Goal: Task Accomplishment & Management: Manage account settings

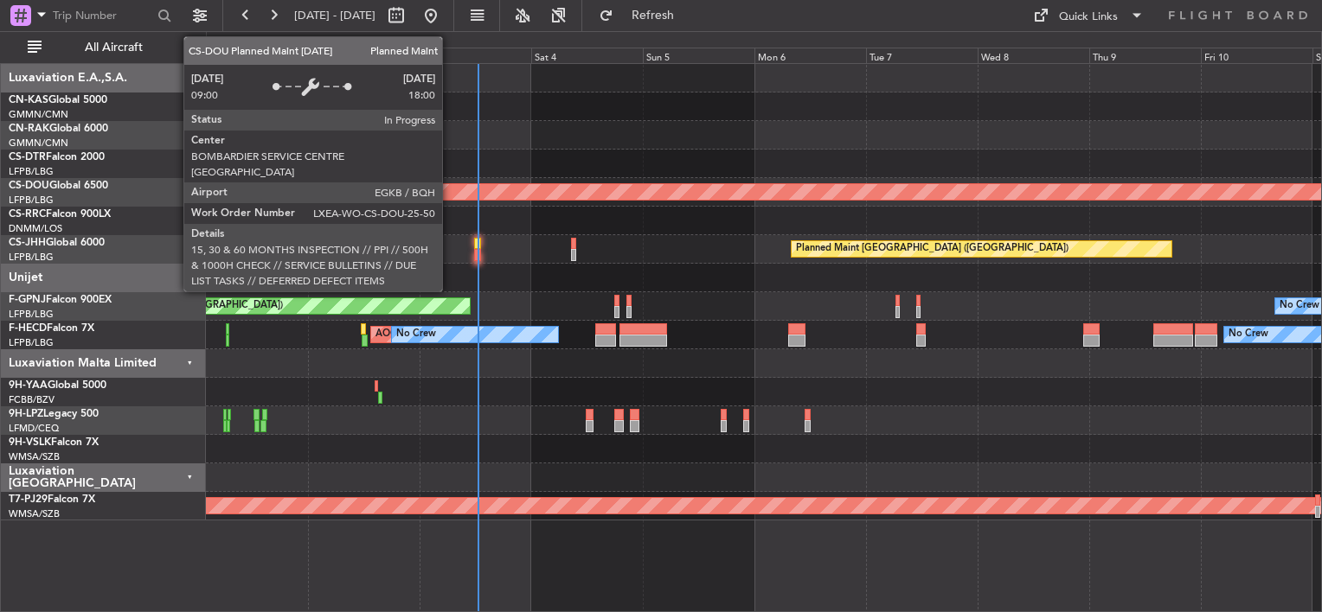
click at [517, 217] on div at bounding box center [763, 221] width 1115 height 29
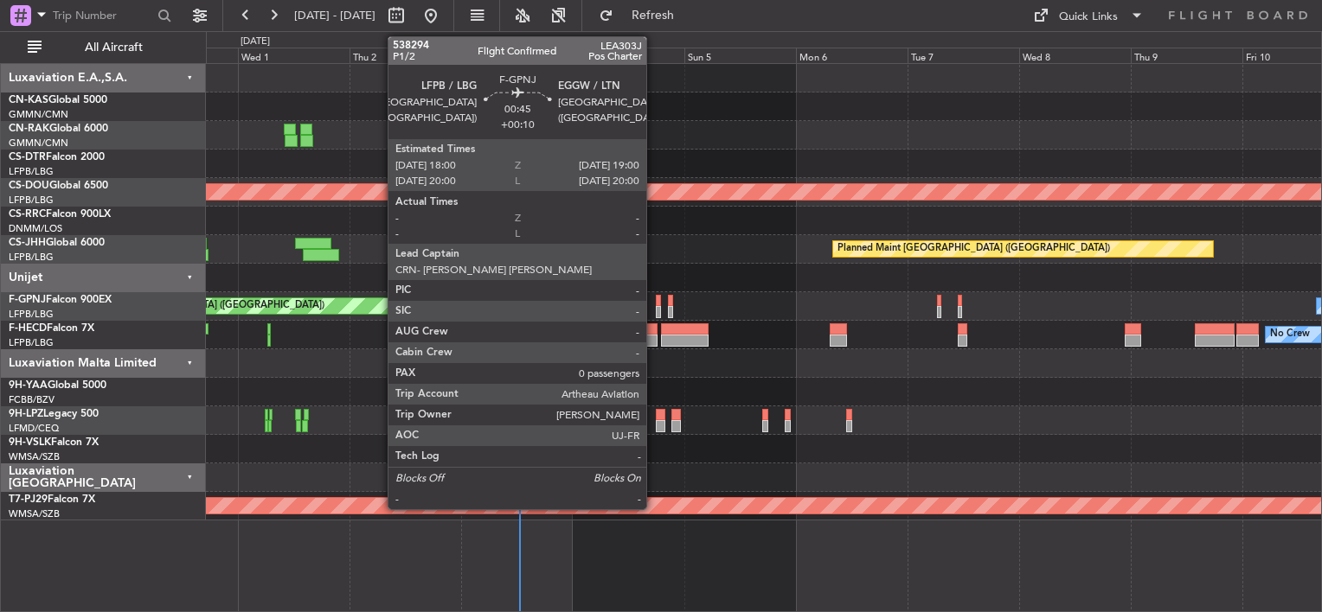
click at [656, 301] on div at bounding box center [658, 301] width 5 height 12
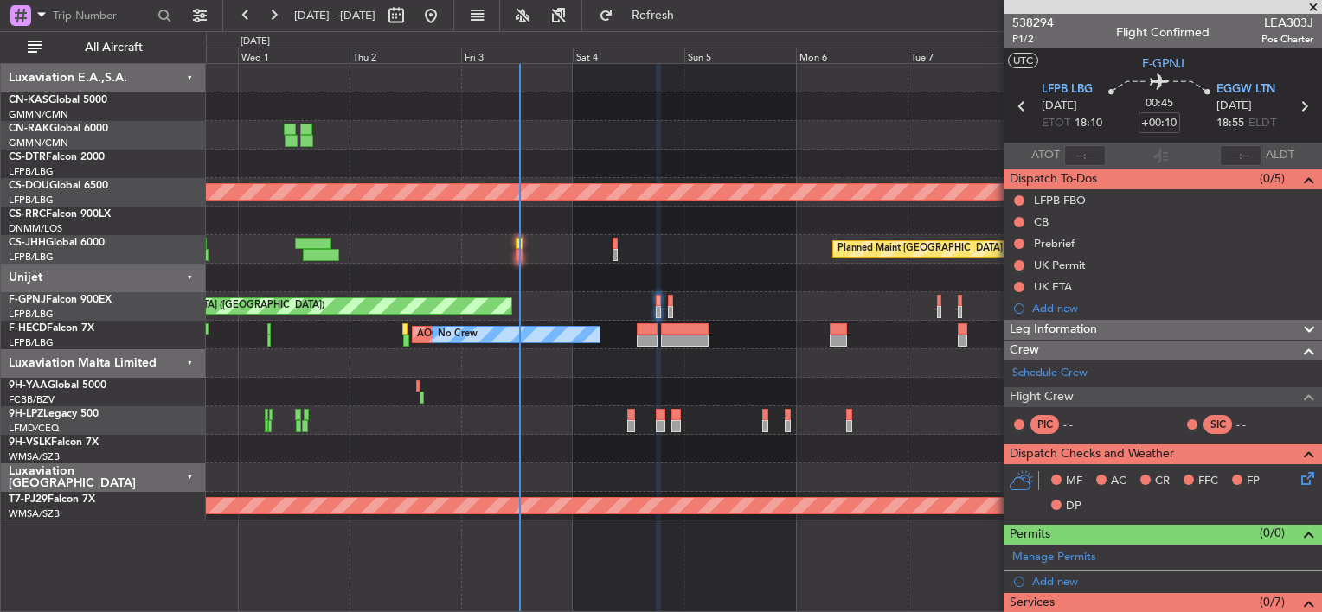
click at [1314, 2] on span at bounding box center [1312, 8] width 17 height 16
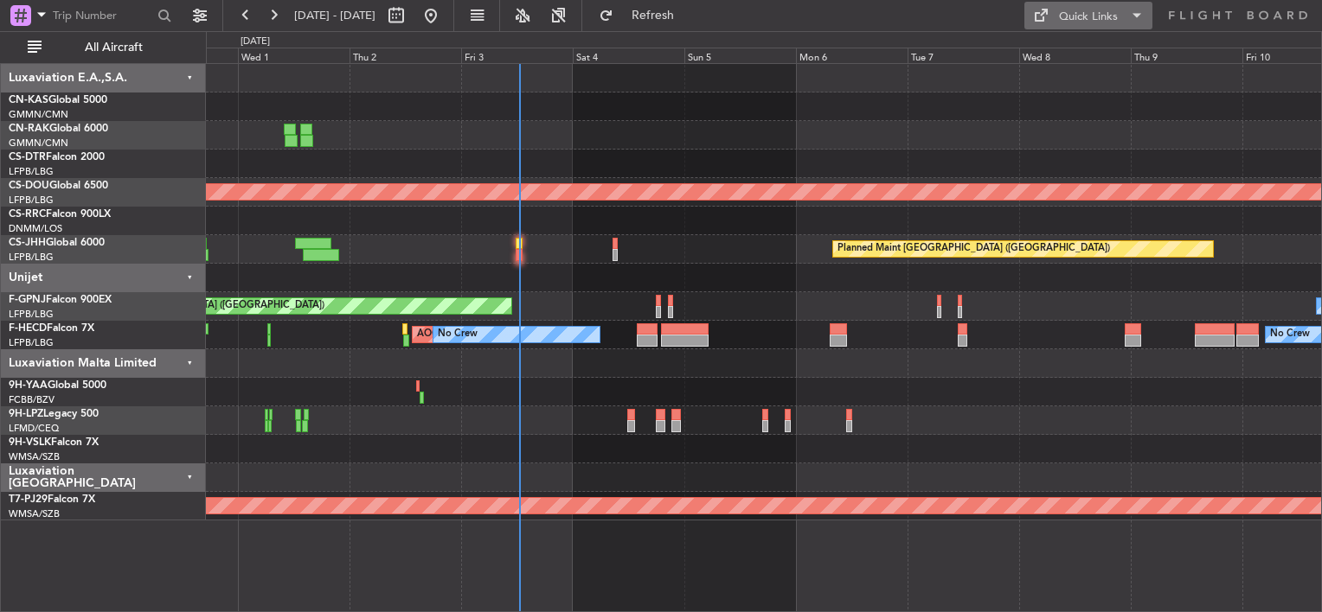
click at [1124, 12] on button "Quick Links" at bounding box center [1088, 16] width 128 height 28
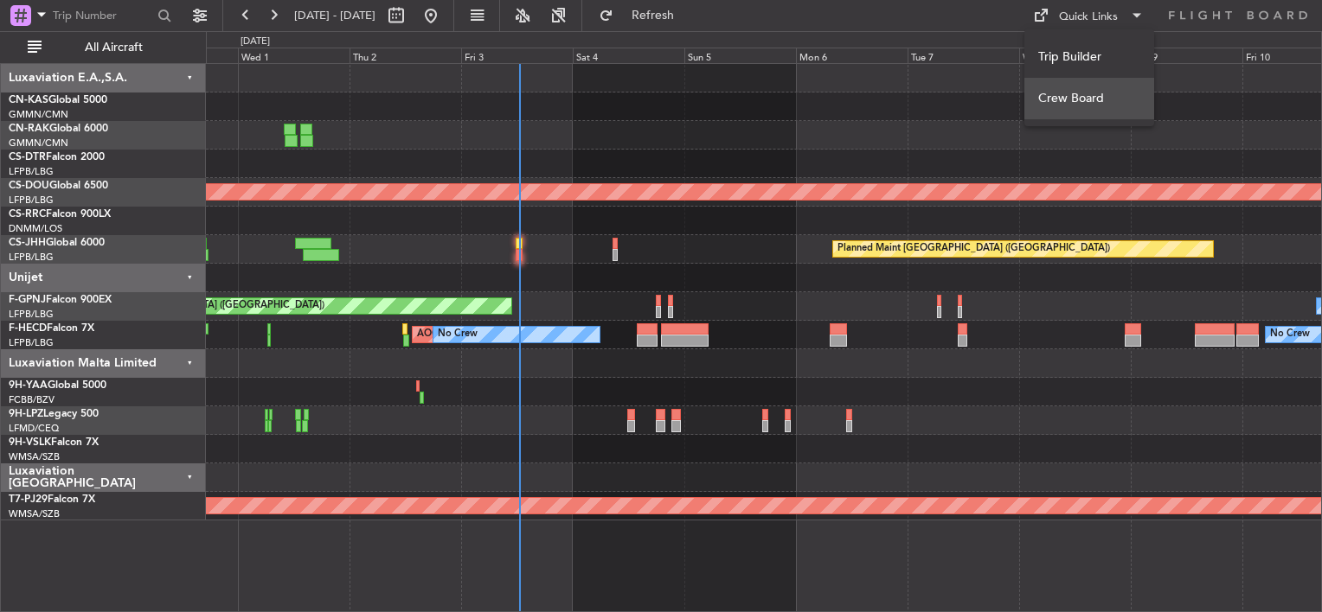
click at [1059, 95] on button "Crew Board" at bounding box center [1089, 99] width 130 height 42
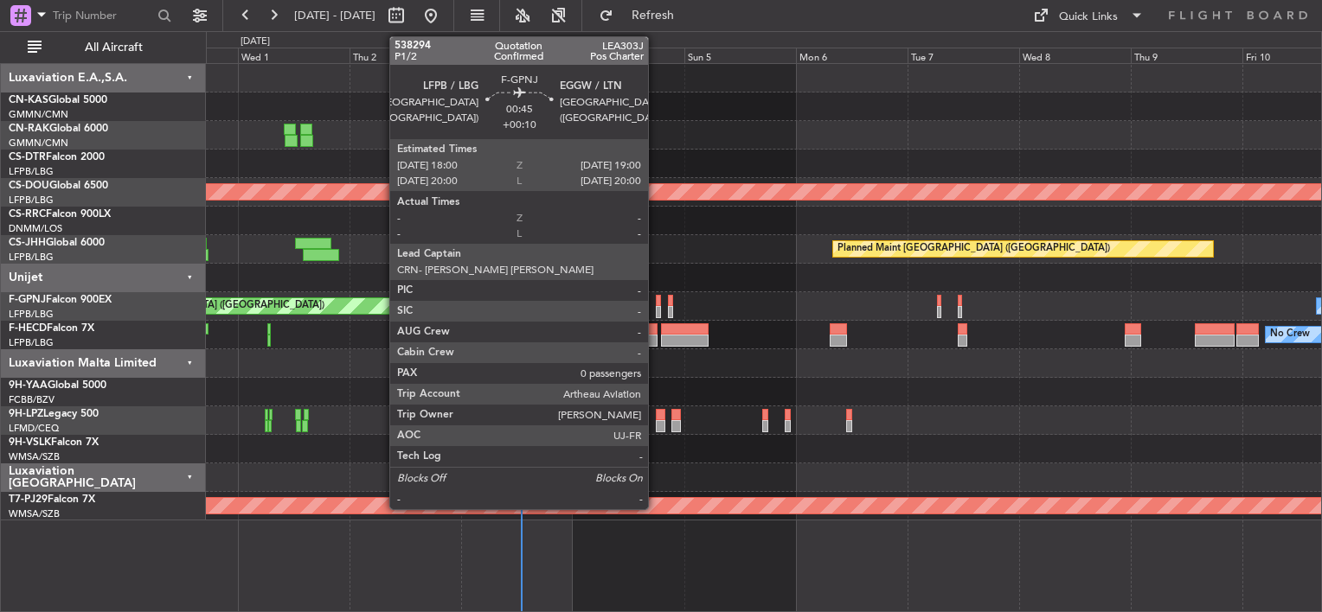
click at [656, 304] on div at bounding box center [658, 301] width 5 height 12
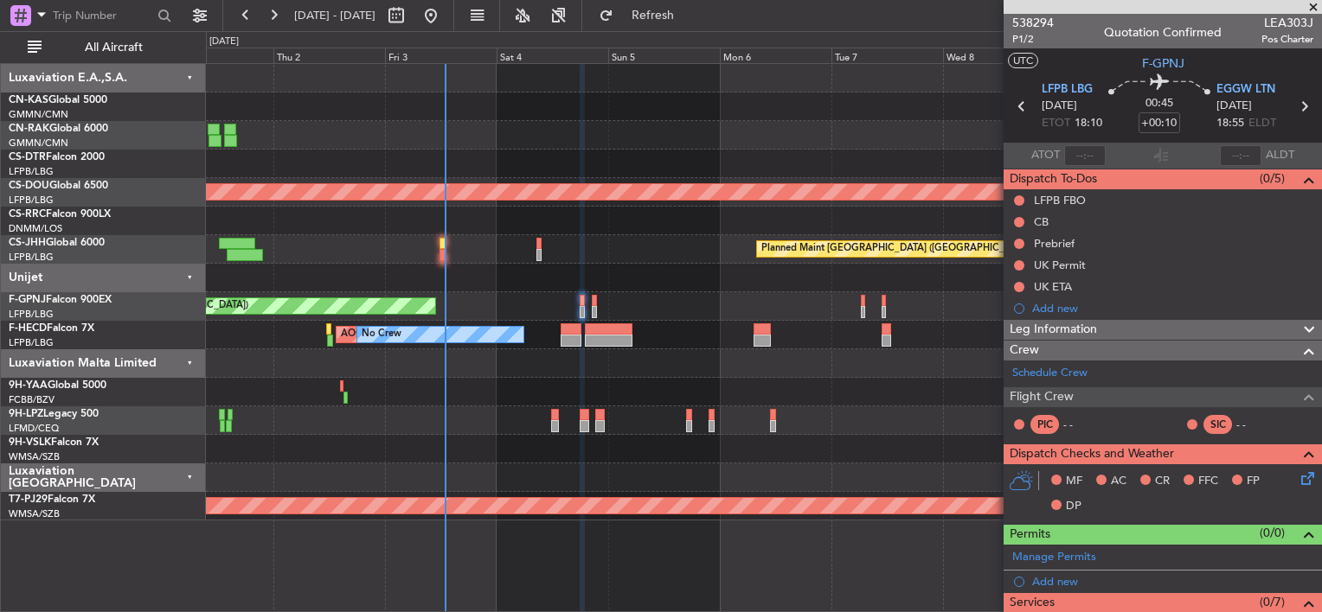
click at [309, 107] on div "Planned Maint London ([GEOGRAPHIC_DATA]) Planned Maint [GEOGRAPHIC_DATA] ([GEOG…" at bounding box center [763, 292] width 1115 height 457
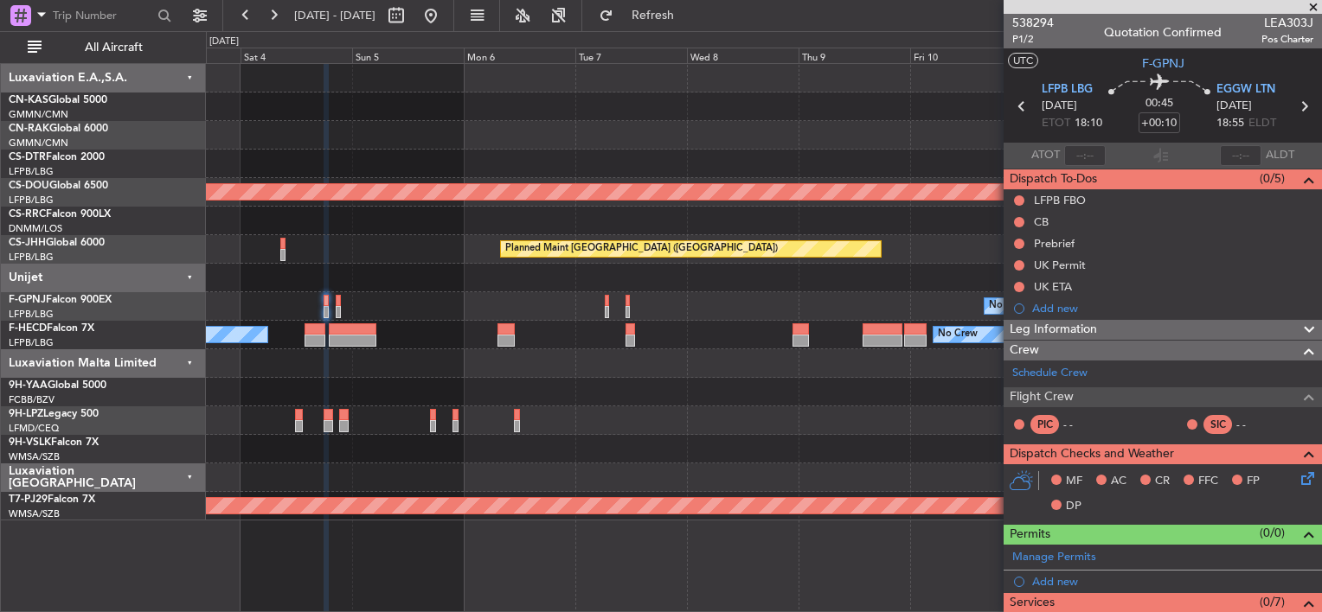
click at [435, 138] on div at bounding box center [763, 135] width 1115 height 29
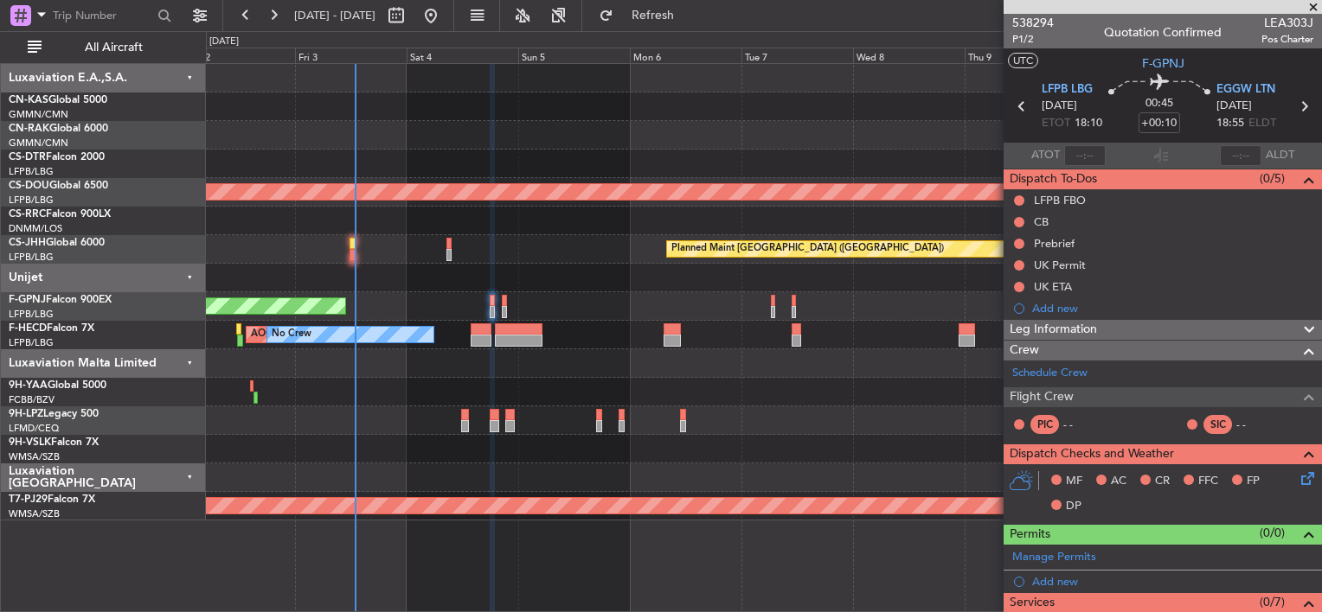
click at [484, 155] on div "Planned Maint London ([GEOGRAPHIC_DATA]) Planned Maint [GEOGRAPHIC_DATA] ([GEOG…" at bounding box center [763, 292] width 1115 height 457
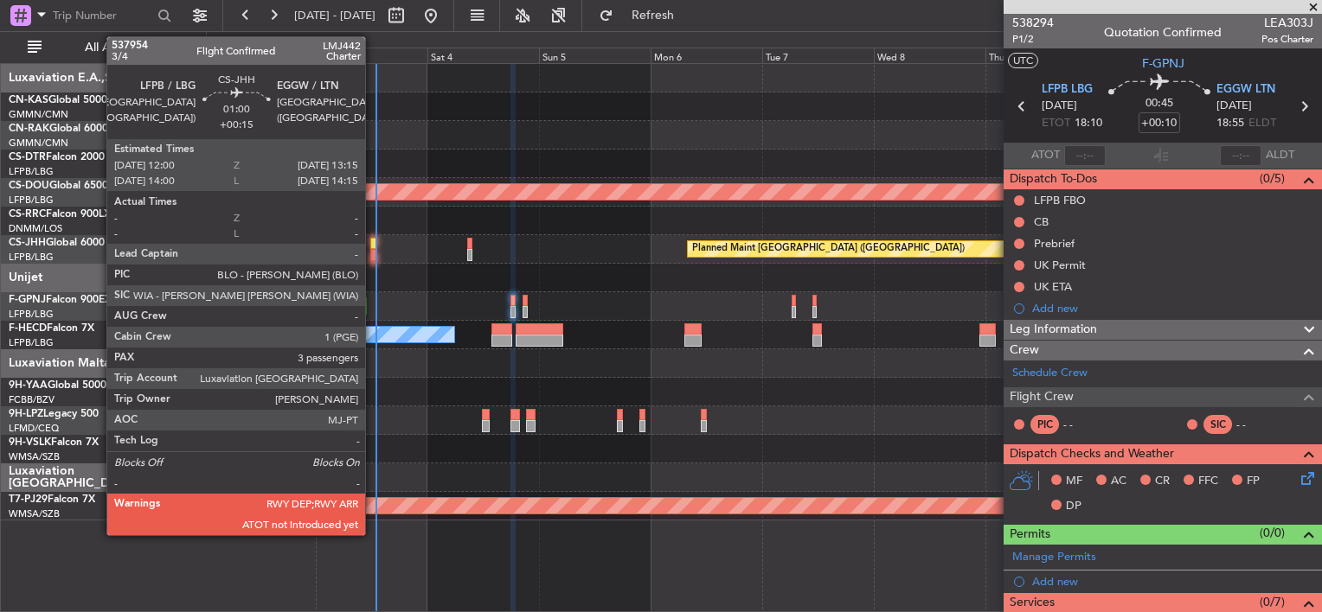
click at [373, 242] on div at bounding box center [373, 244] width 6 height 12
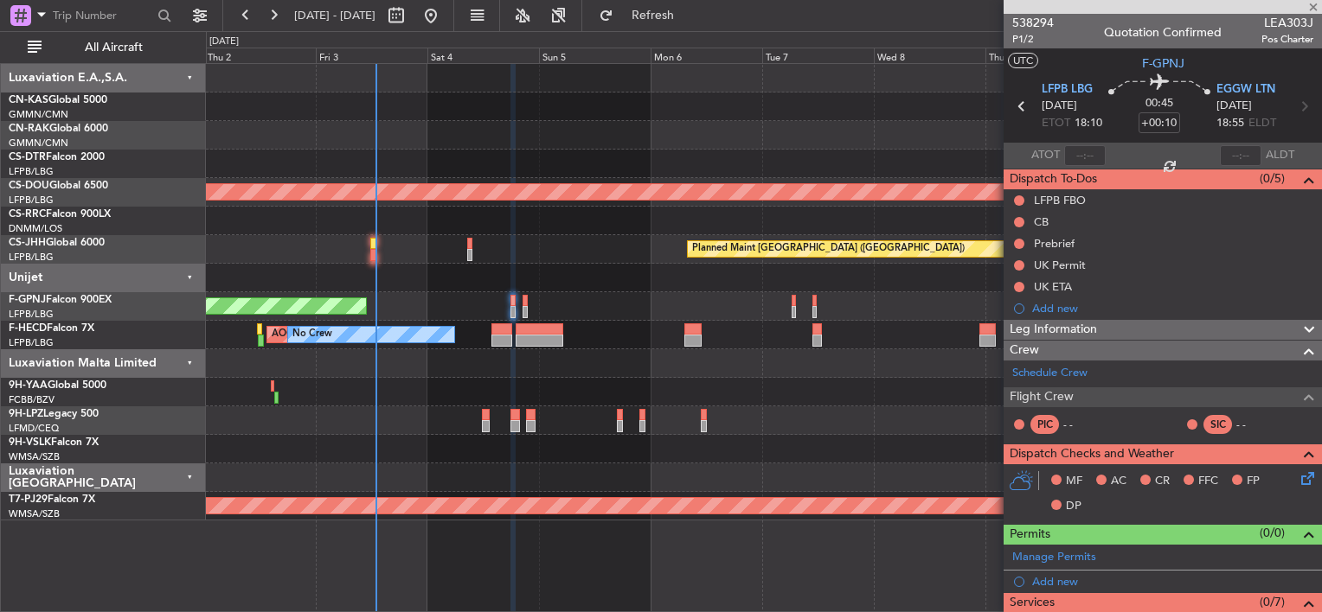
type input "+00:15"
type input "3"
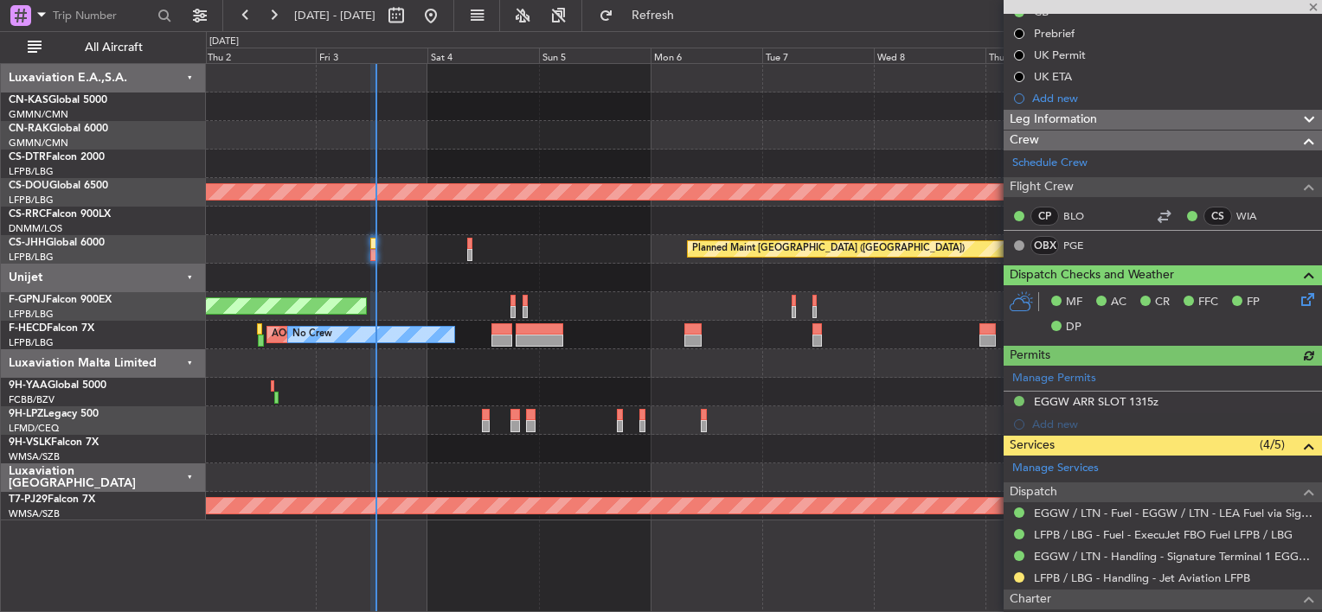
scroll to position [259, 0]
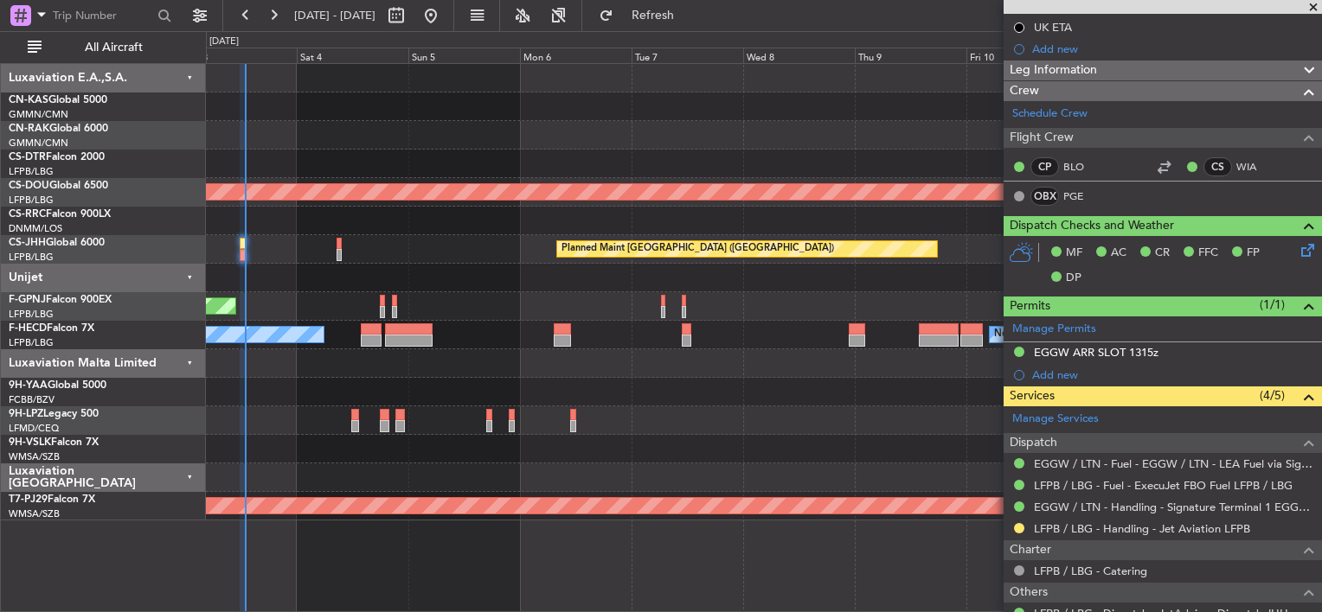
click at [373, 114] on div "Planned Maint London ([GEOGRAPHIC_DATA]) Planned Maint [GEOGRAPHIC_DATA] ([GEOG…" at bounding box center [763, 292] width 1115 height 457
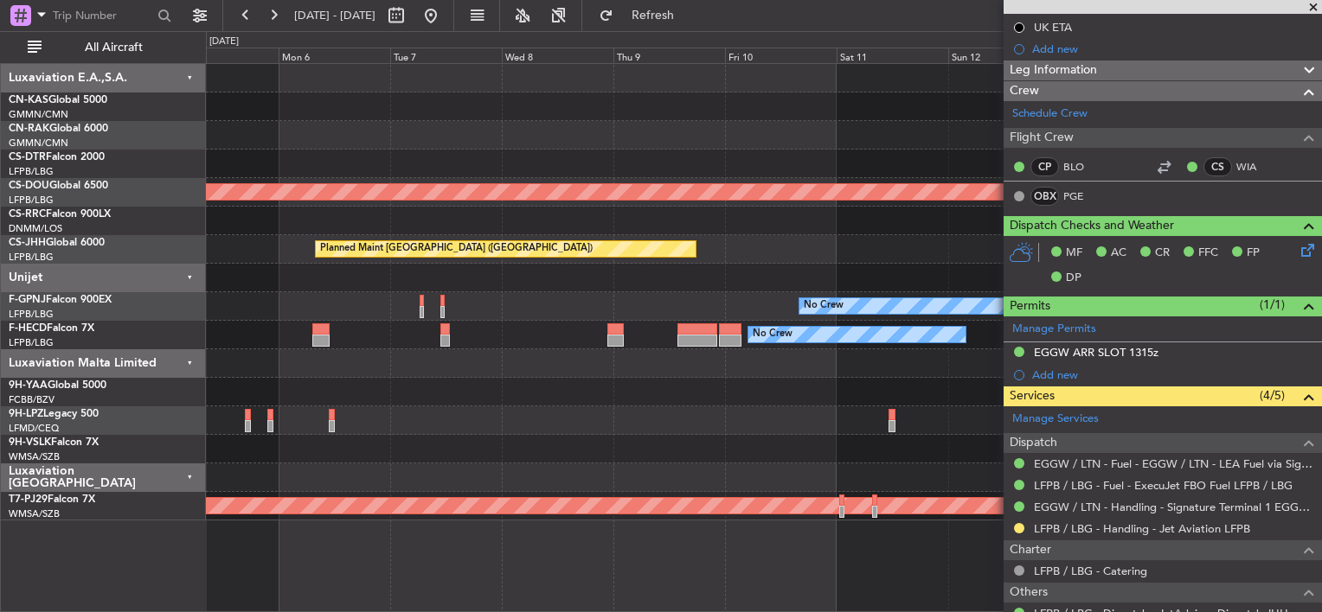
click at [424, 129] on div "Planned Maint London ([GEOGRAPHIC_DATA]) Planned Maint [GEOGRAPHIC_DATA] ([GEOG…" at bounding box center [763, 292] width 1115 height 457
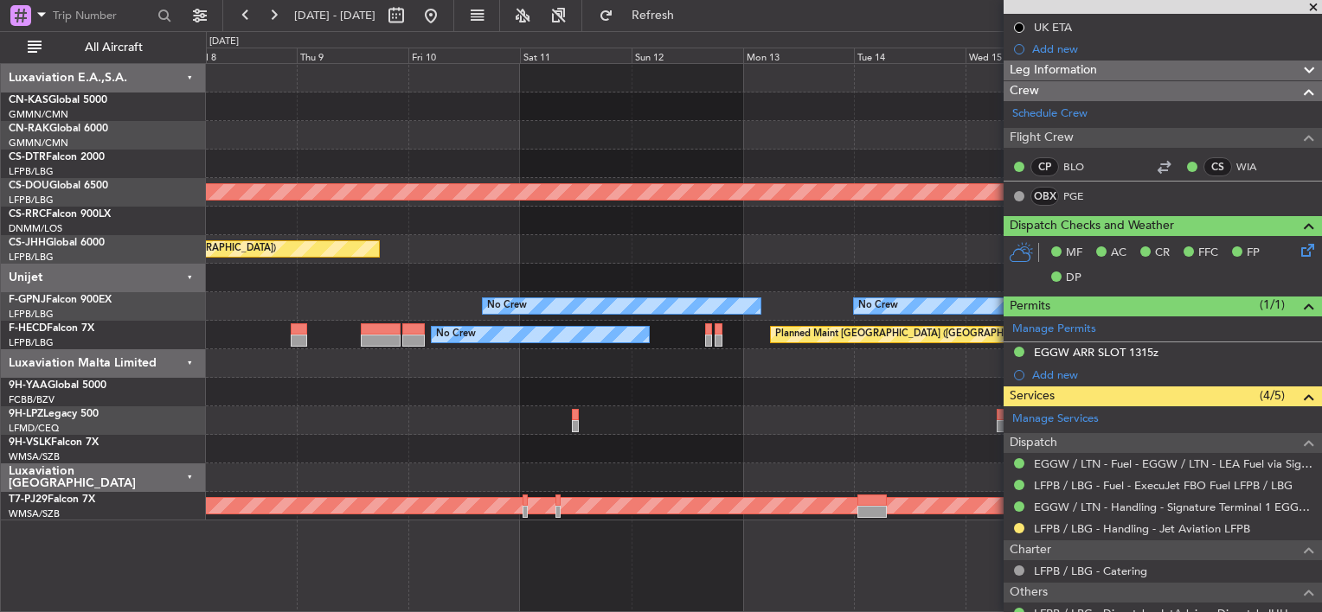
click at [432, 138] on div "Planned Maint London ([GEOGRAPHIC_DATA]) Planned Maint [GEOGRAPHIC_DATA] ([GEOG…" at bounding box center [763, 292] width 1115 height 457
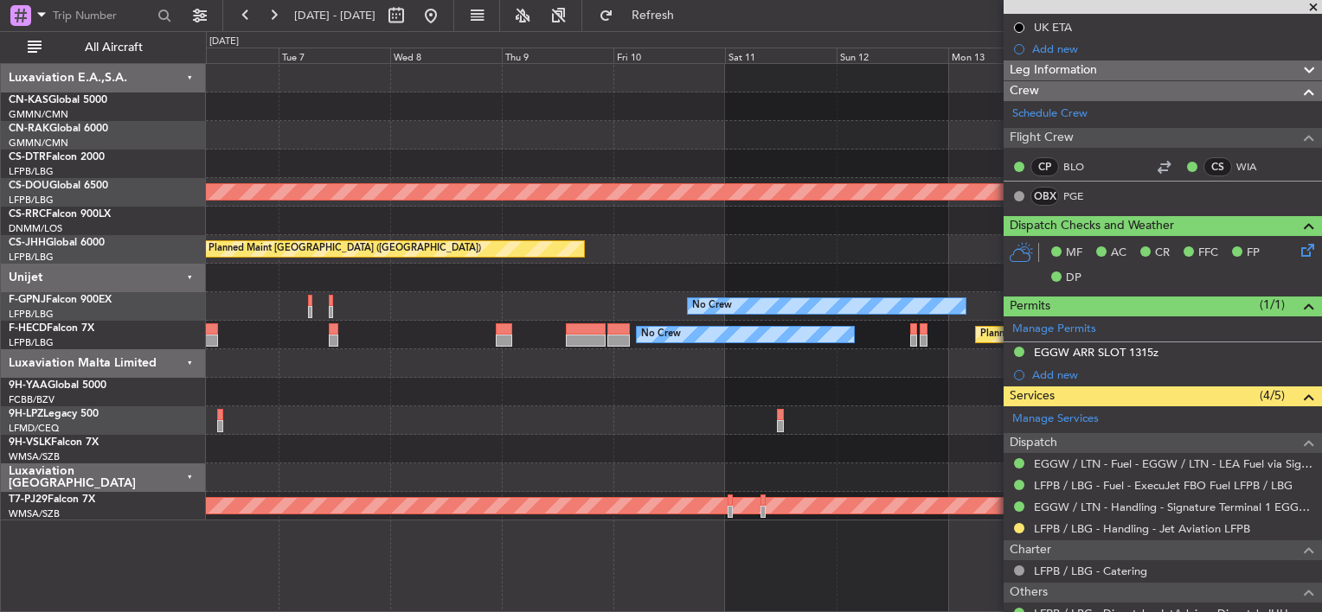
click at [986, 245] on div "Planned Maint London ([GEOGRAPHIC_DATA]) Planned Maint [GEOGRAPHIC_DATA] ([GEOG…" at bounding box center [763, 292] width 1115 height 457
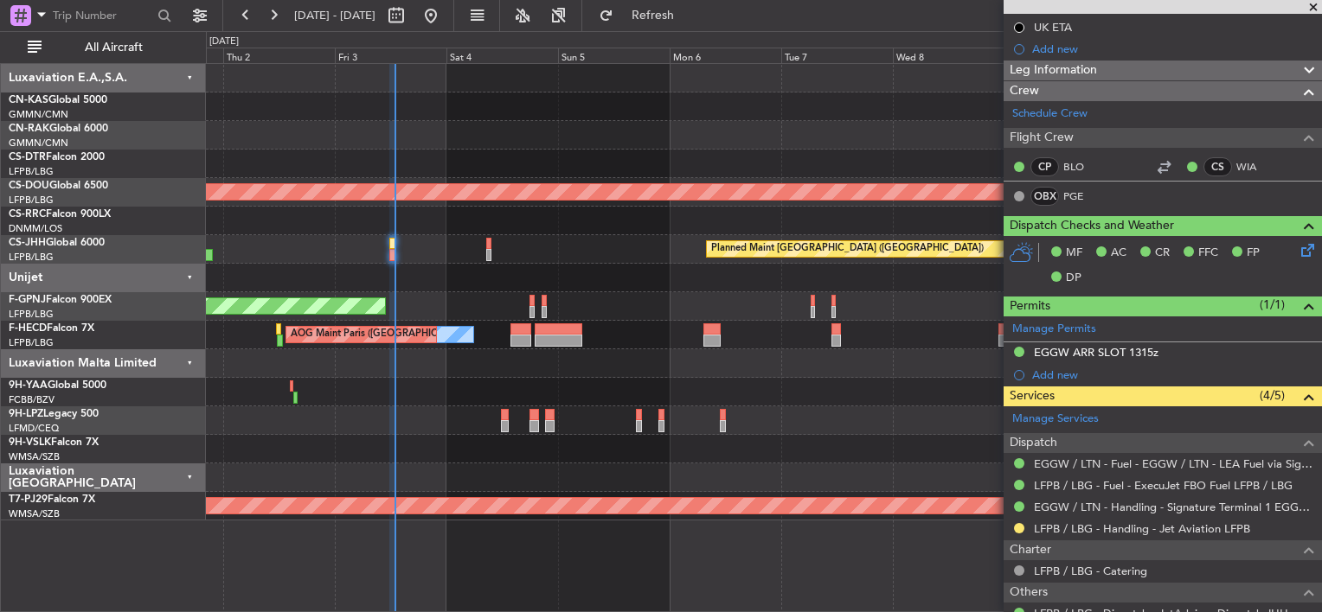
click at [652, 238] on div "Planned Maint [GEOGRAPHIC_DATA] ([GEOGRAPHIC_DATA])" at bounding box center [763, 249] width 1115 height 29
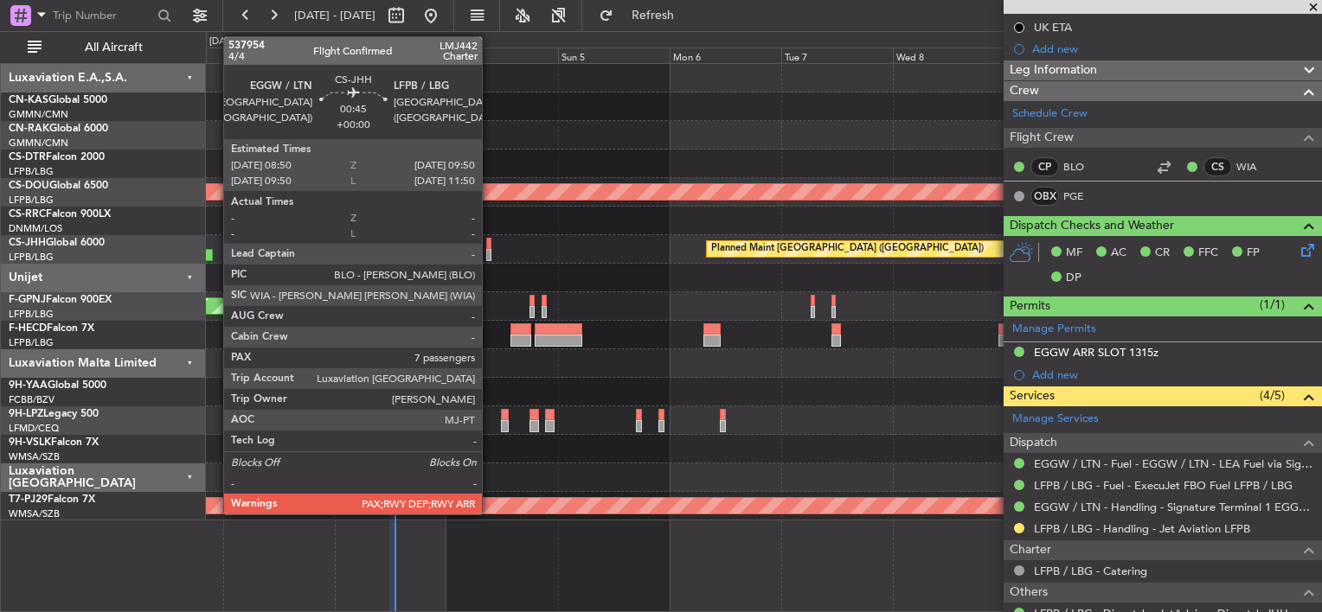
click at [490, 247] on div at bounding box center [488, 244] width 5 height 12
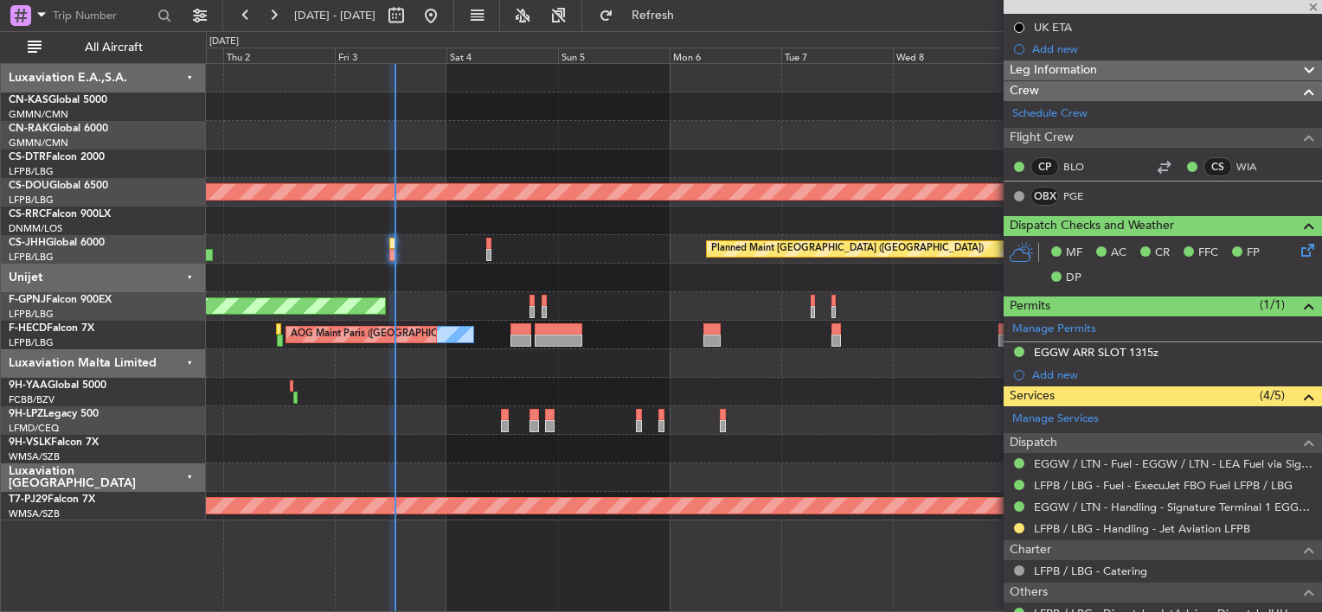
type input "8"
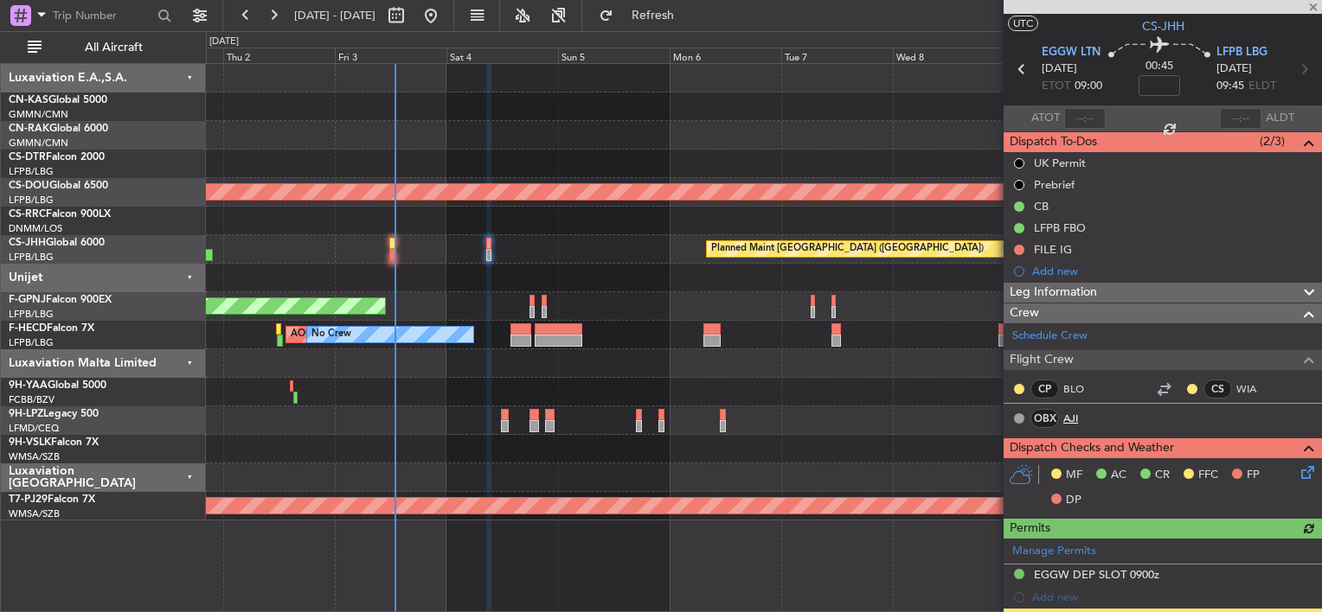
scroll to position [86, 0]
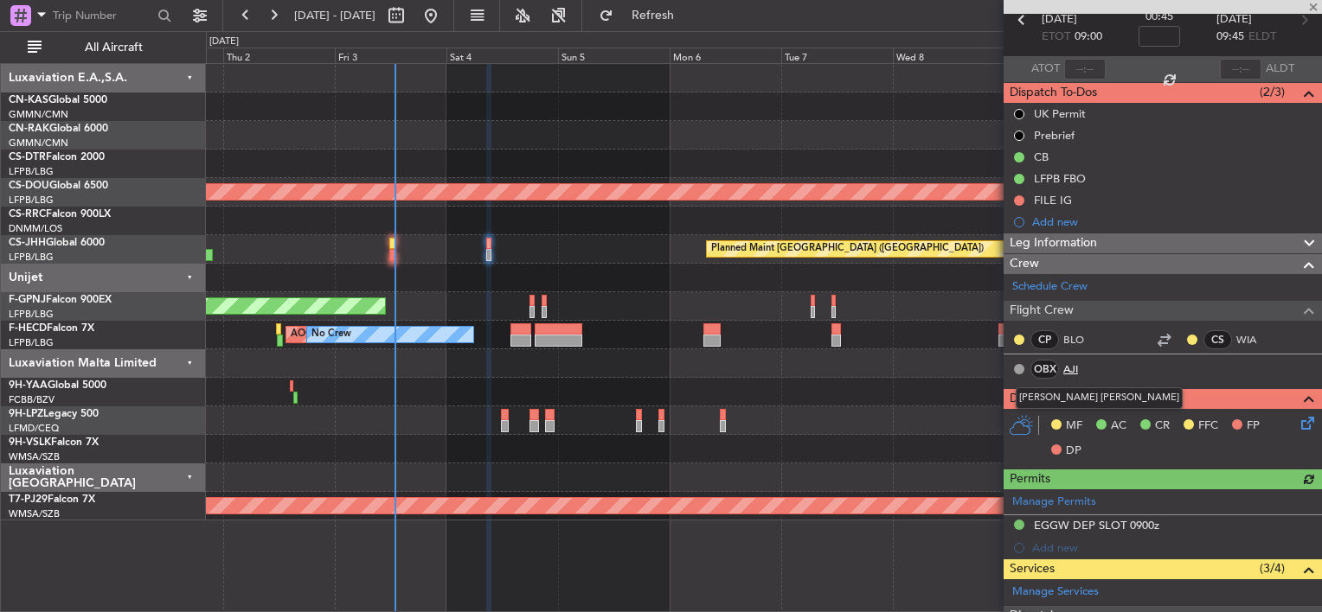
click at [1067, 365] on link "AJI" at bounding box center [1082, 370] width 39 height 16
